Goal: Navigation & Orientation: Find specific page/section

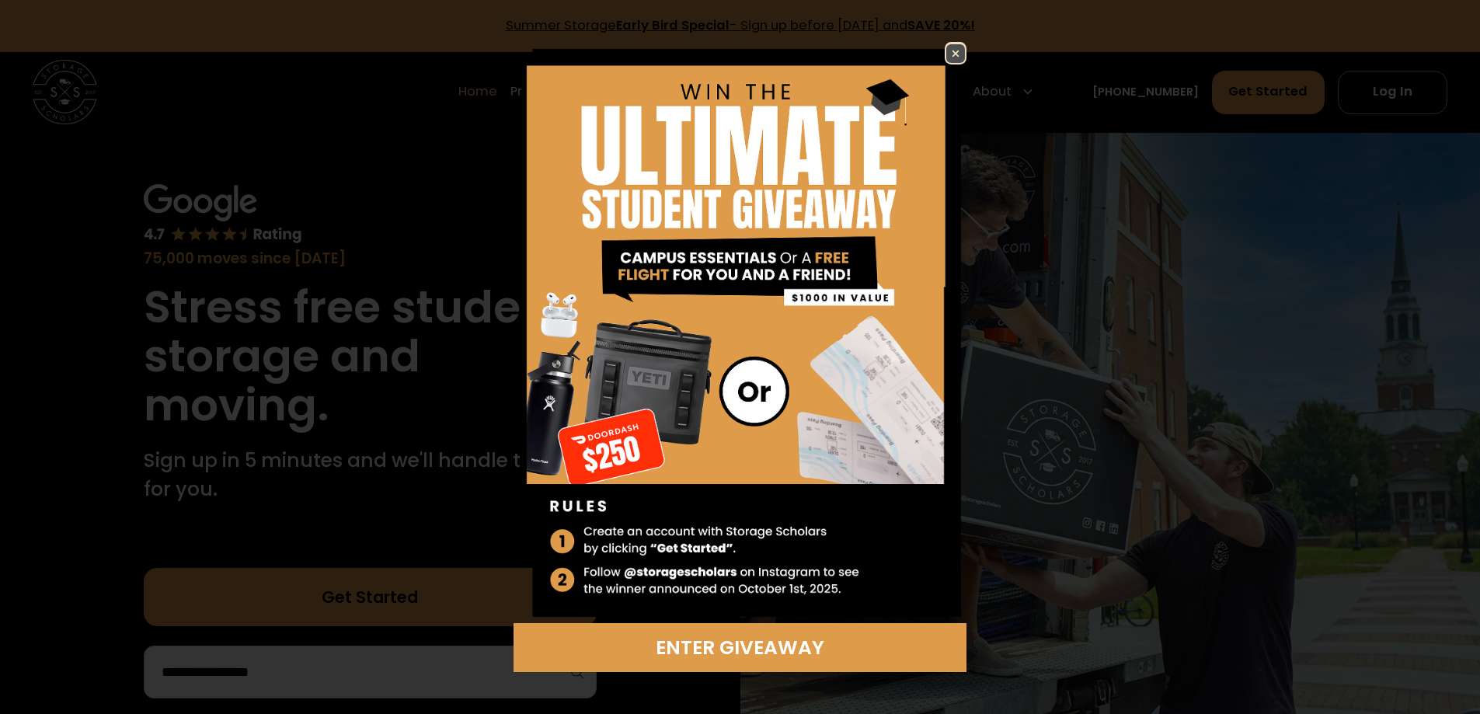
click at [957, 46] on img at bounding box center [955, 53] width 19 height 19
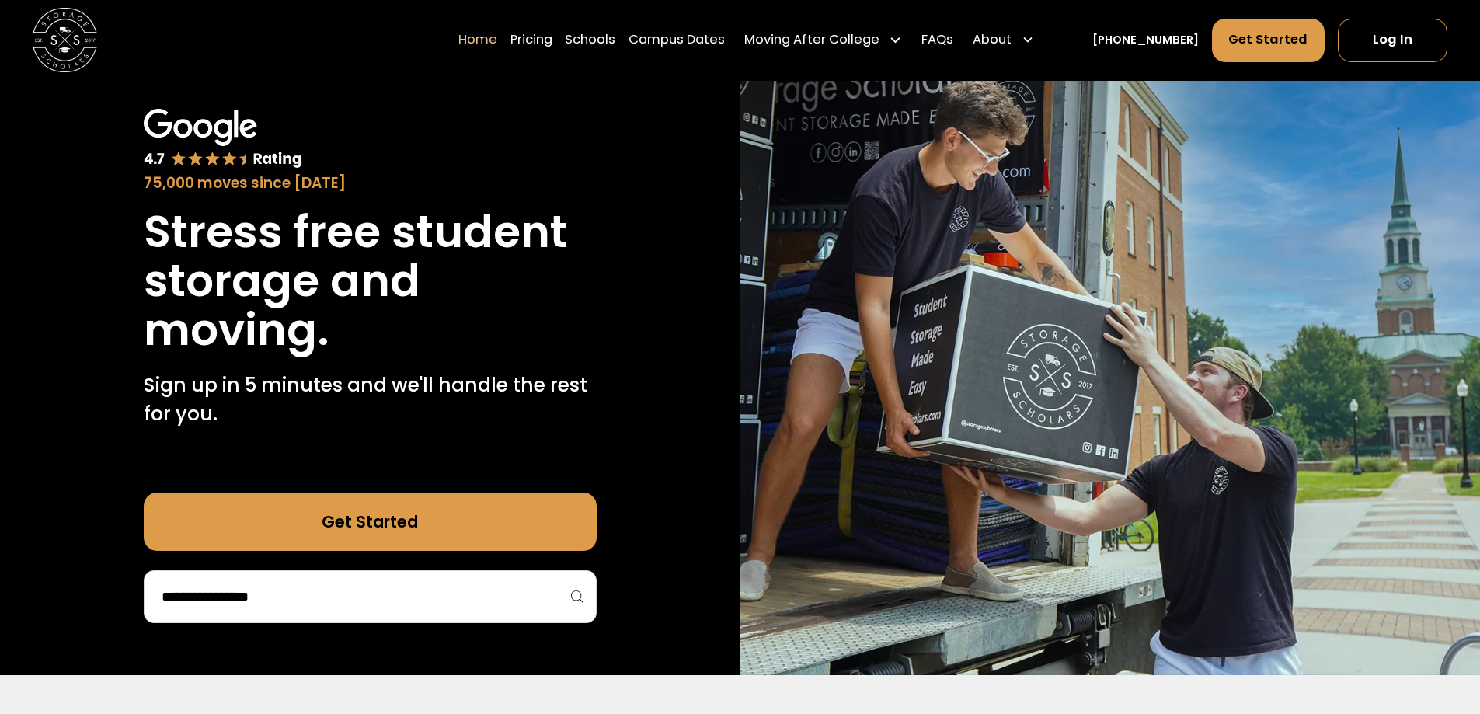
scroll to position [78, 0]
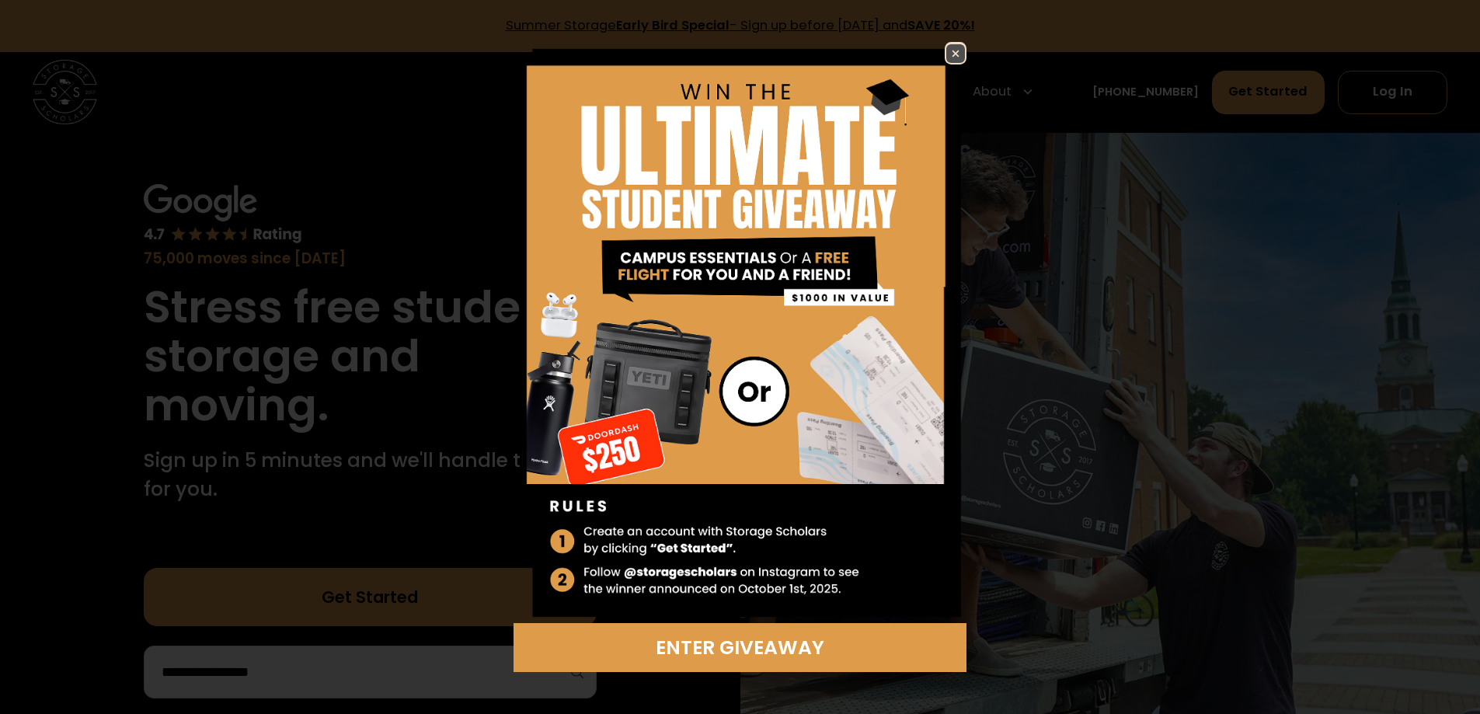
click at [959, 47] on img at bounding box center [955, 53] width 19 height 19
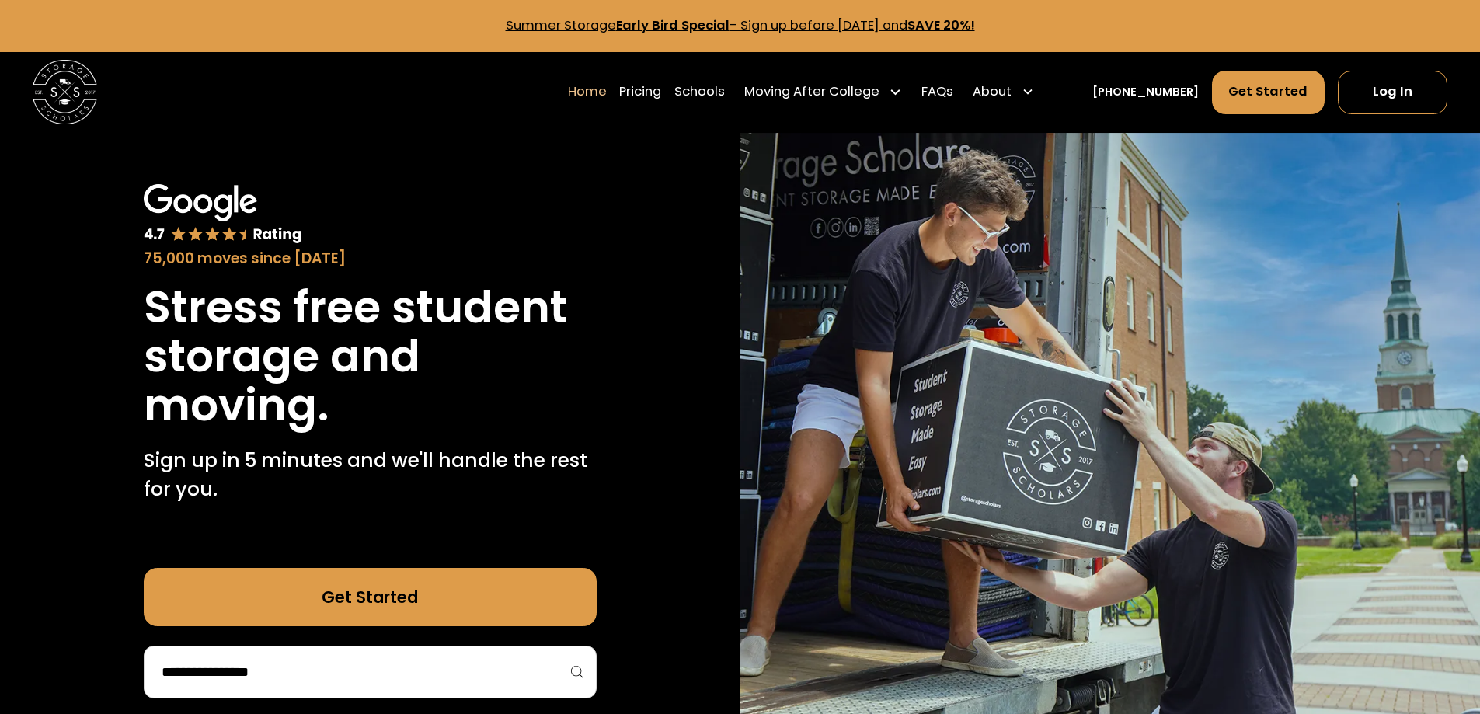
click at [196, 202] on img at bounding box center [223, 214] width 159 height 61
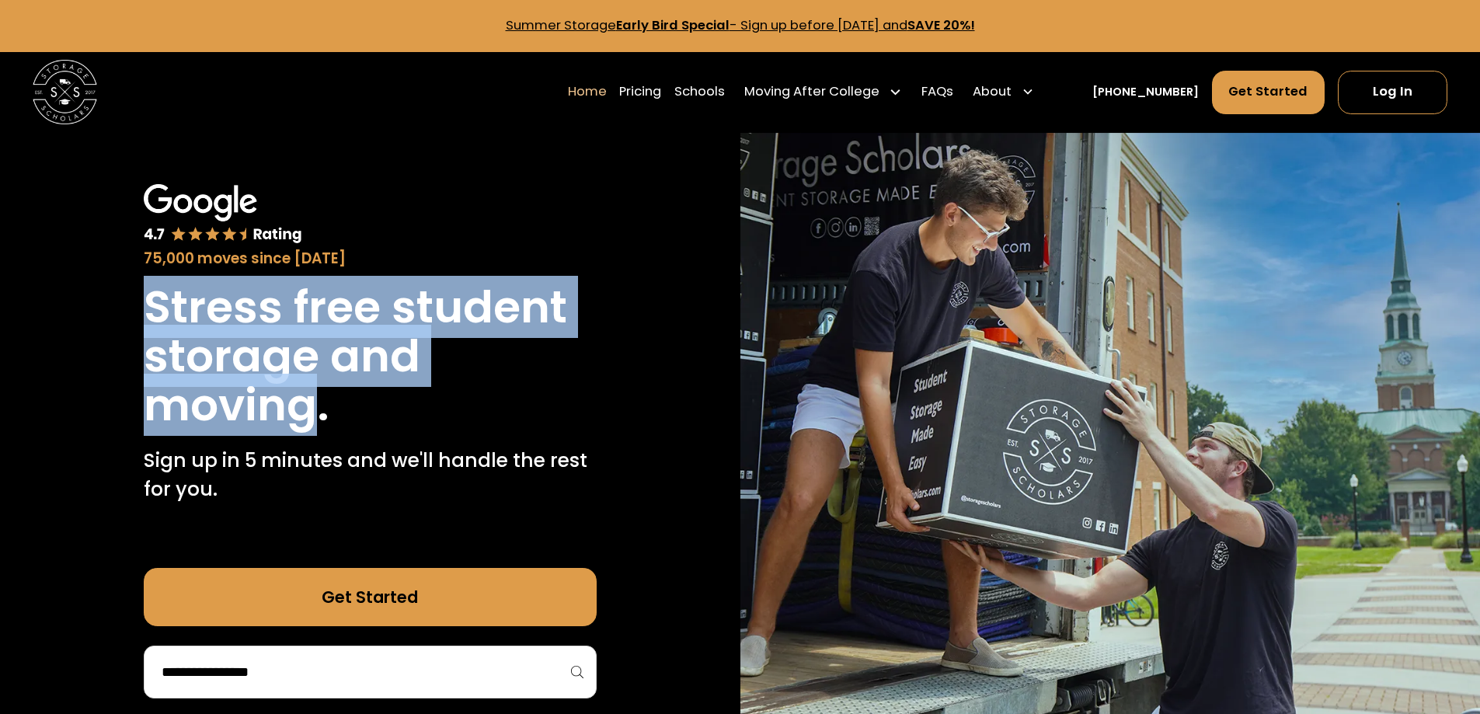
drag, startPoint x: 152, startPoint y: 308, endPoint x: 315, endPoint y: 396, distance: 185.7
click at [315, 396] on h1 "Stress free student storage and moving." at bounding box center [370, 356] width 453 height 147
copy h1 "Stress free student storage and moving"
